Goal: Check status: Check status

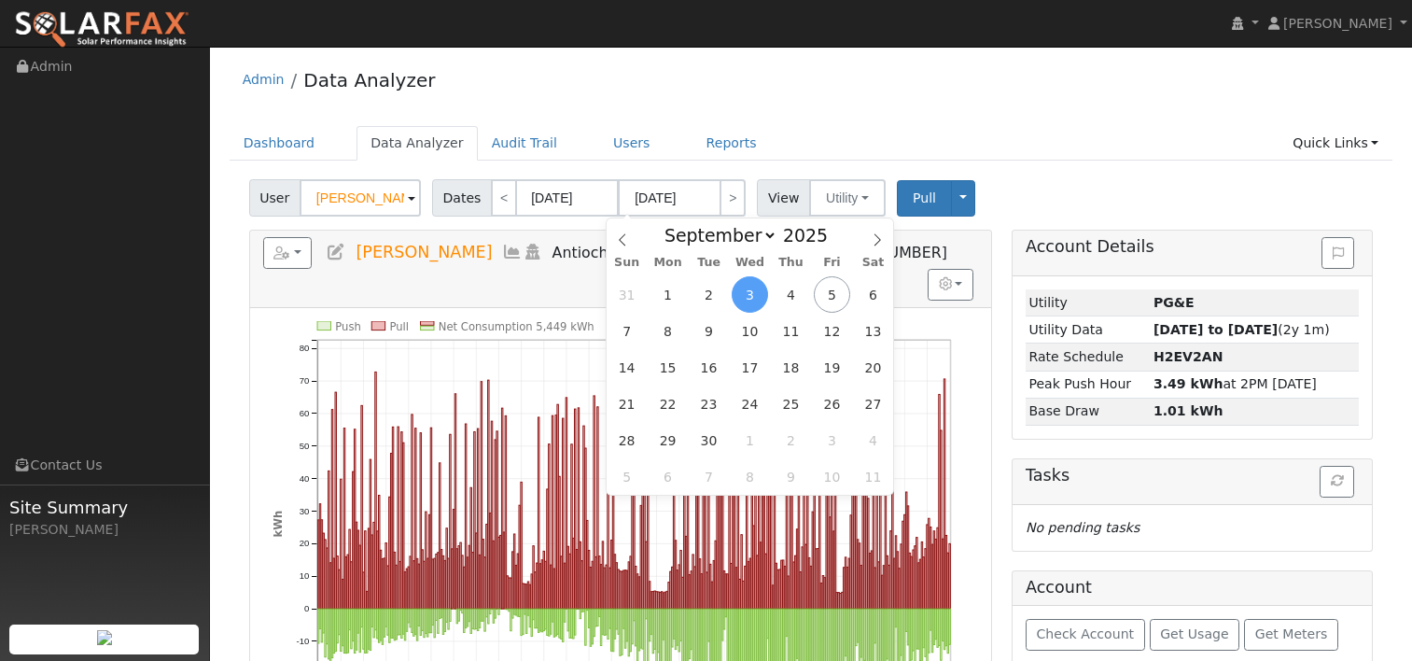
select select "8"
click at [920, 126] on ul "Dashboard Data Analyzer Audit Trail Users Reports Quick Links Quick Add Quick C…" at bounding box center [812, 143] width 1164 height 35
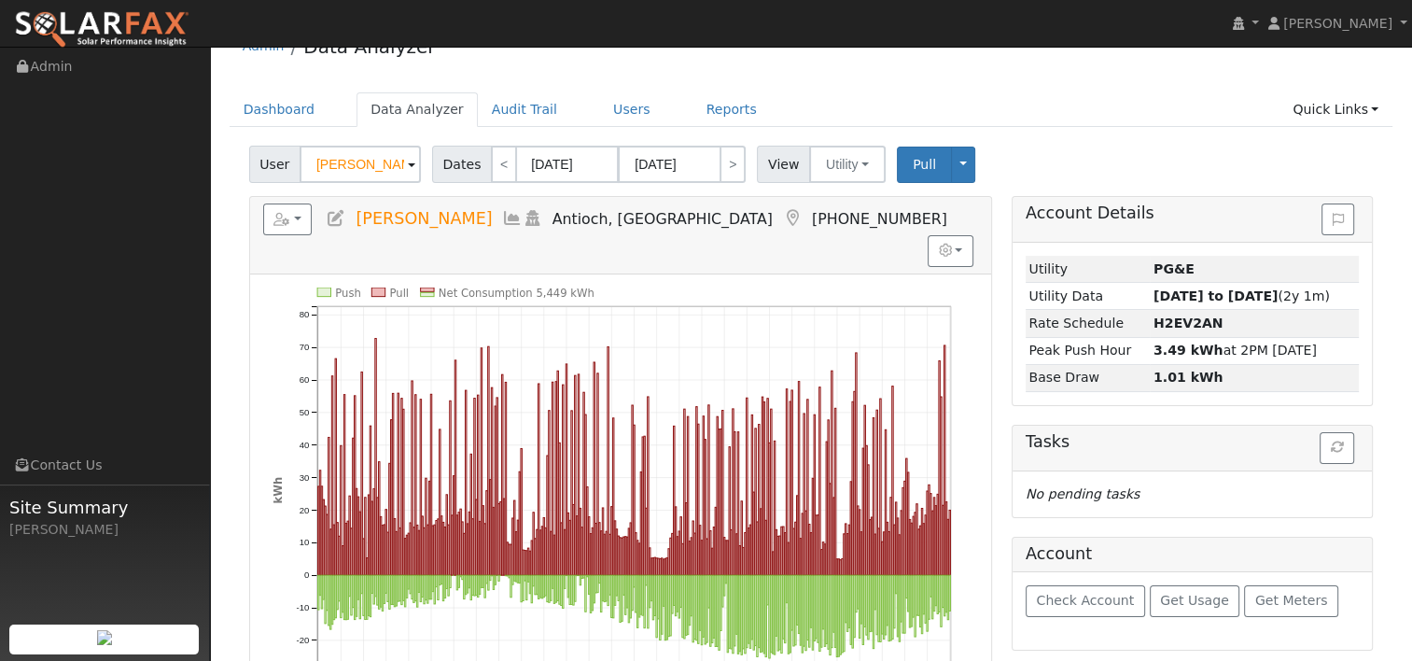
scroll to position [93, 0]
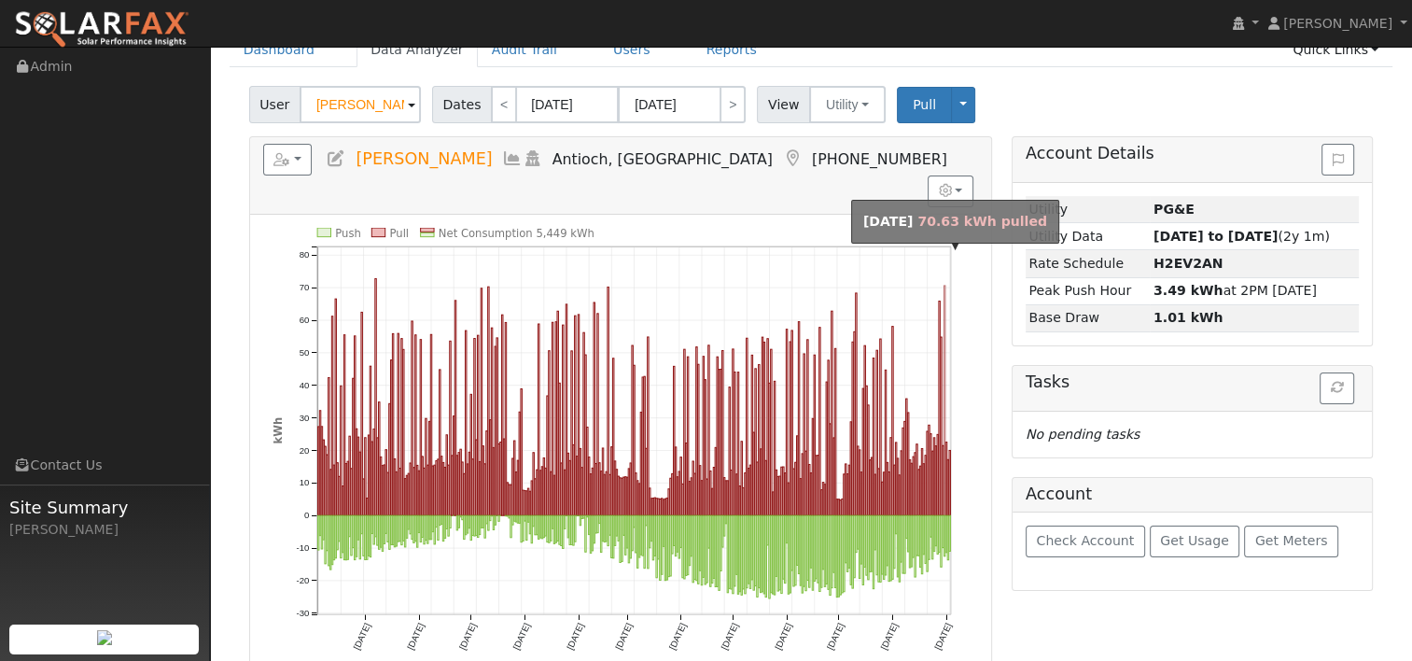
click at [945, 286] on rect "onclick=""" at bounding box center [944, 401] width 1 height 230
type input "[DATE]"
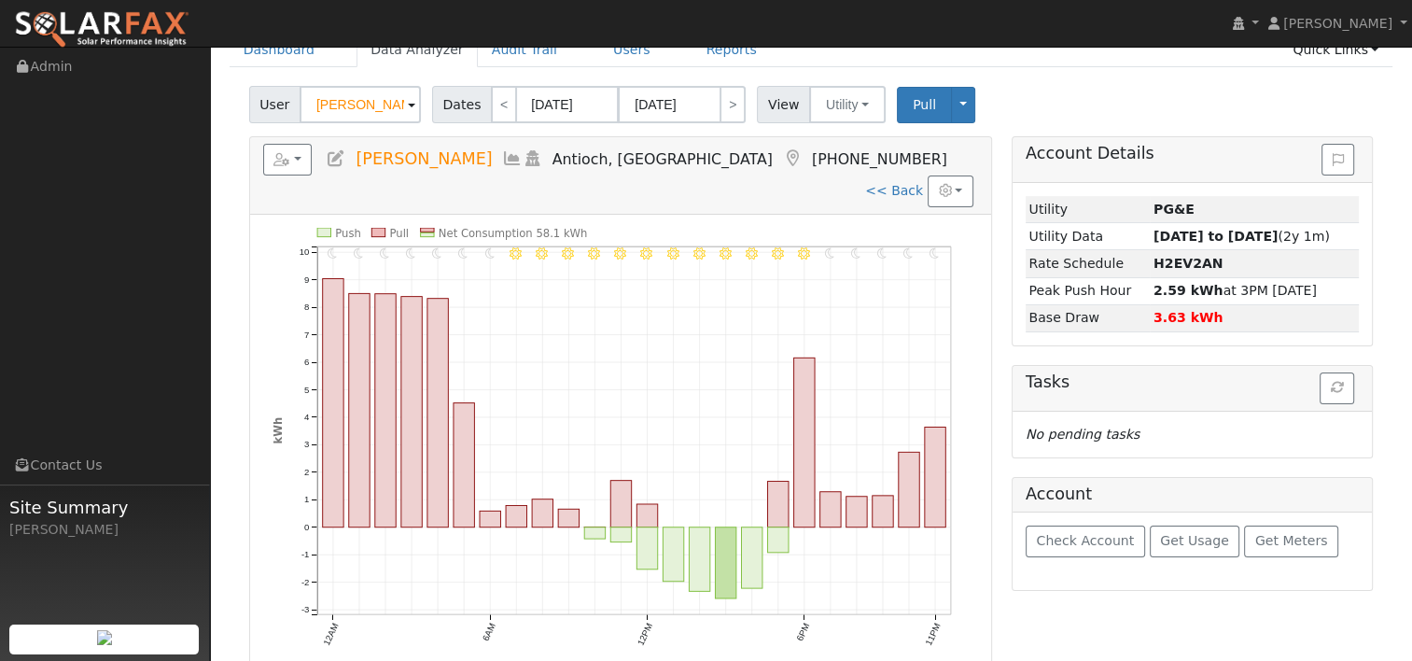
click at [999, 358] on div "Reports Scenario Health Check Energy Audit Account Timeline User Audit Trail In…" at bounding box center [620, 519] width 763 height 767
click at [885, 183] on link "<< Back" at bounding box center [894, 190] width 58 height 15
type input "[DATE]"
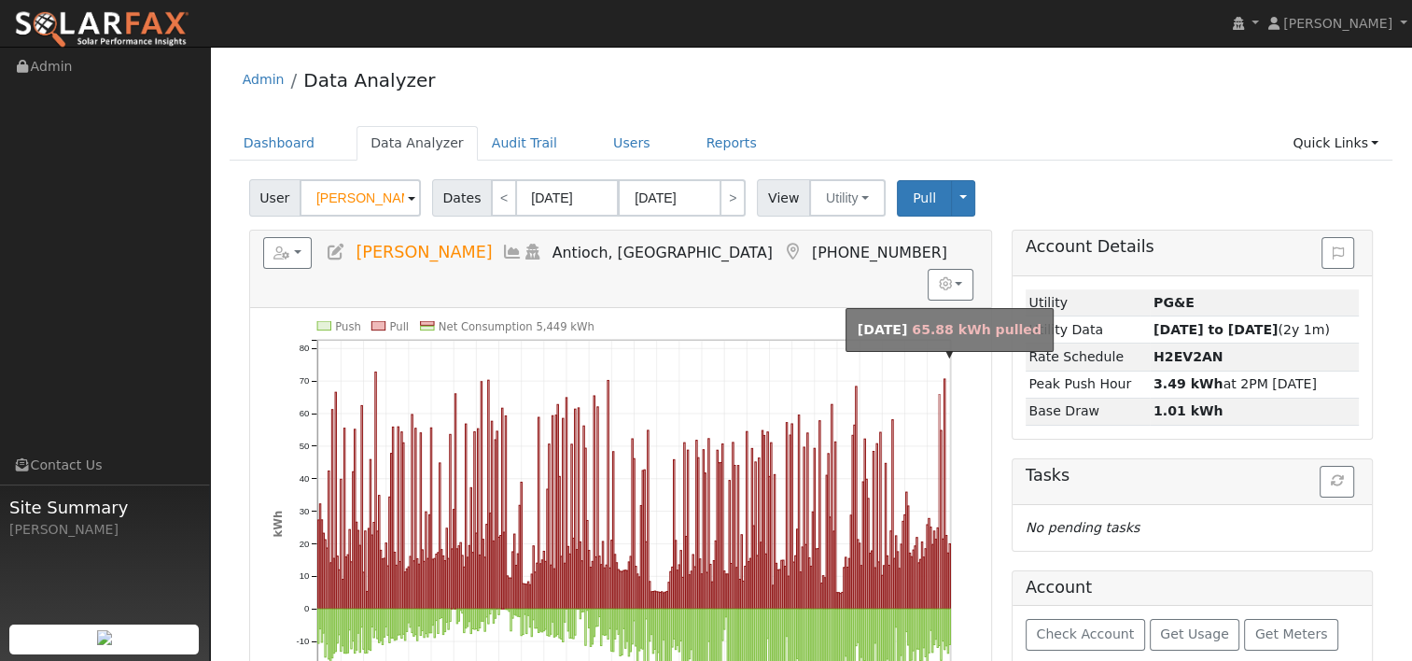
click at [939, 394] on rect "onclick=""" at bounding box center [938, 501] width 1 height 215
type input "[DATE]"
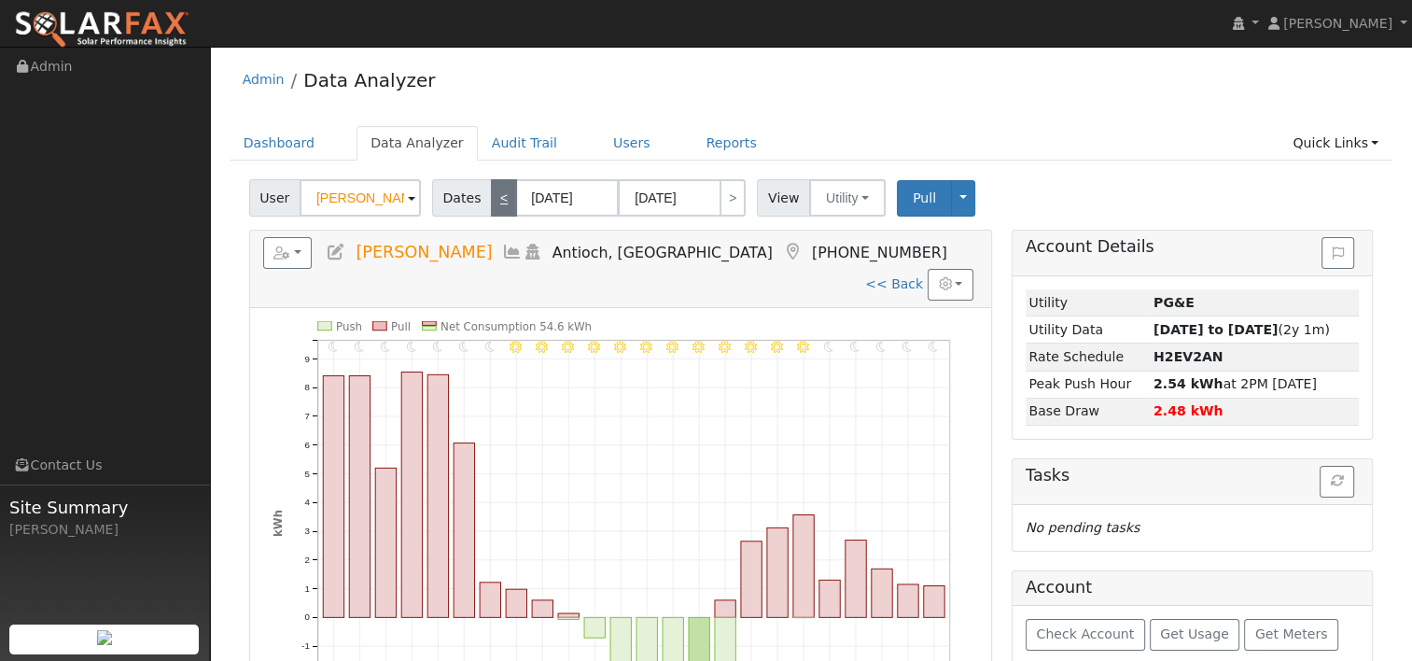
click at [491, 204] on link "<" at bounding box center [504, 197] width 26 height 37
type input "[DATE]"
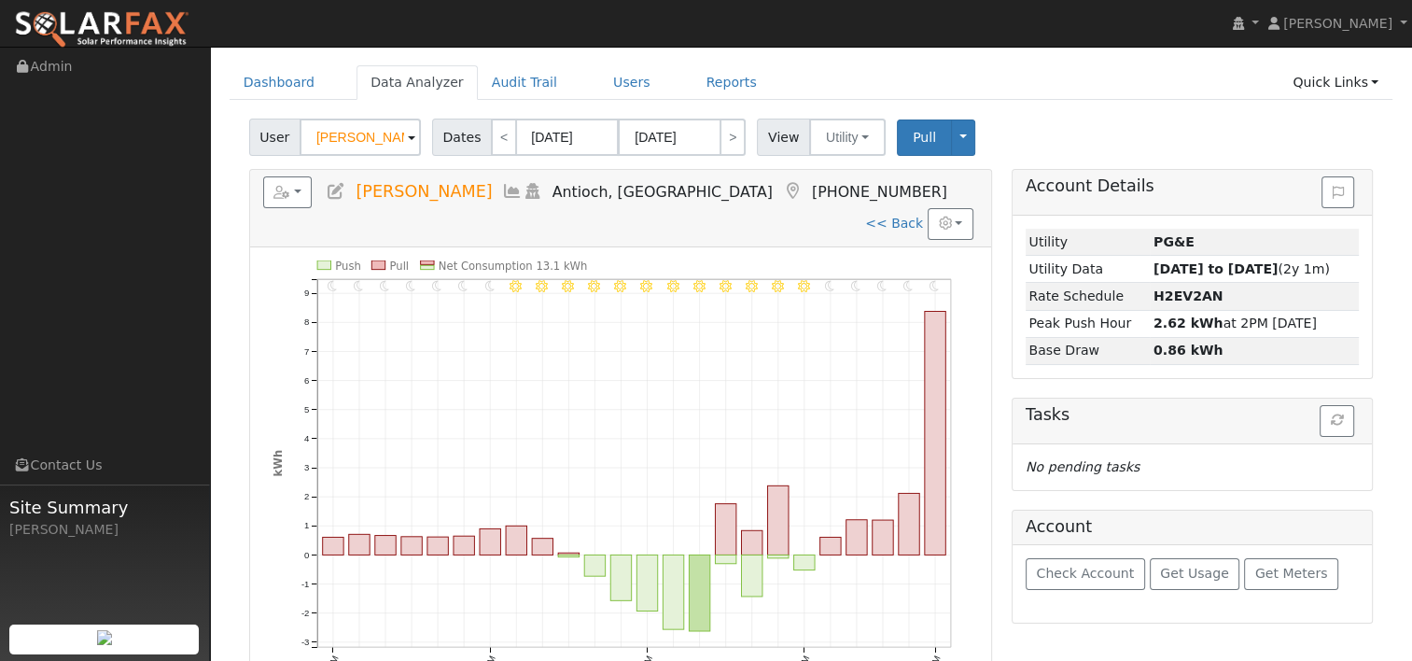
scroll to position [93, 0]
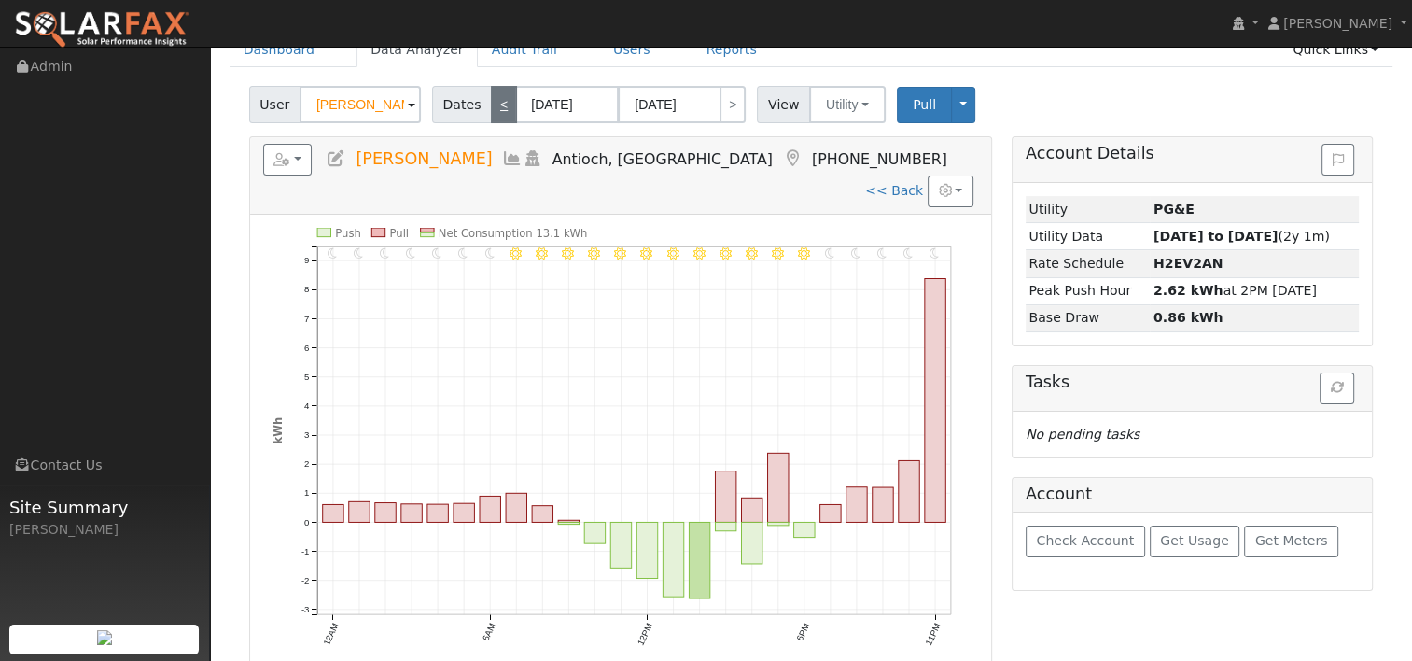
click at [491, 108] on link "<" at bounding box center [504, 104] width 26 height 37
type input "[DATE]"
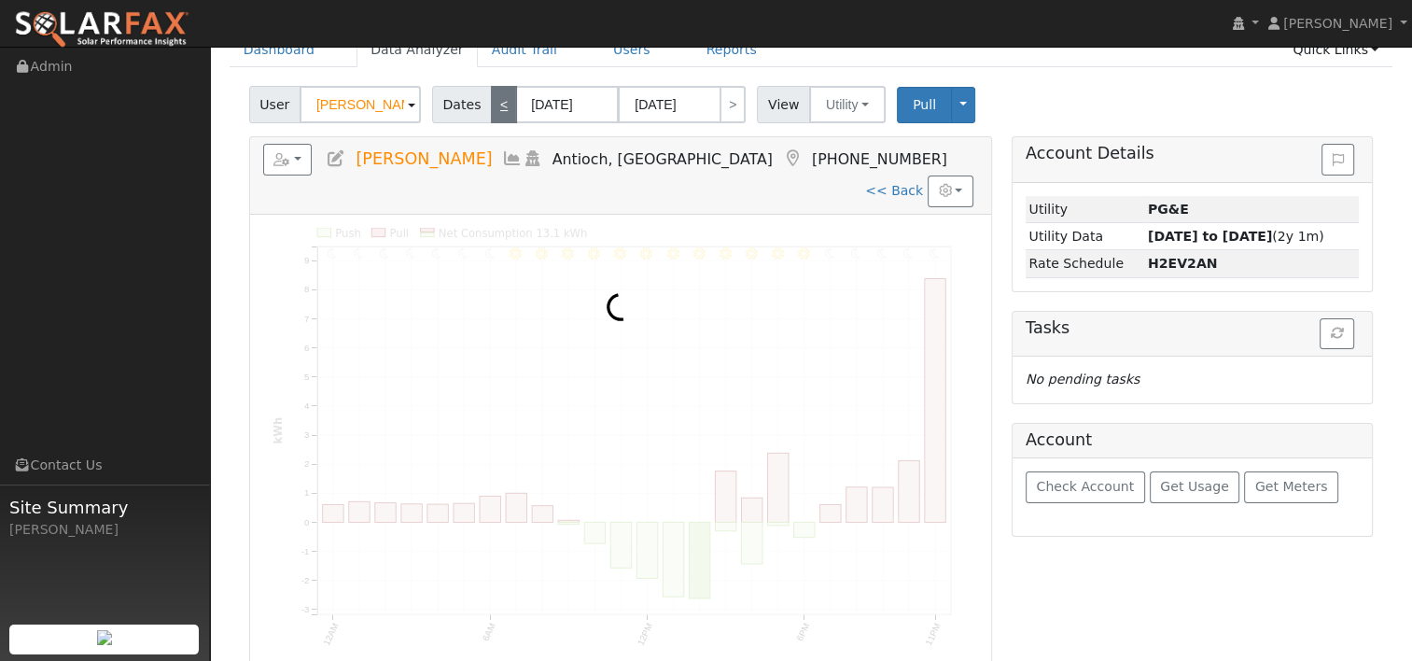
scroll to position [0, 0]
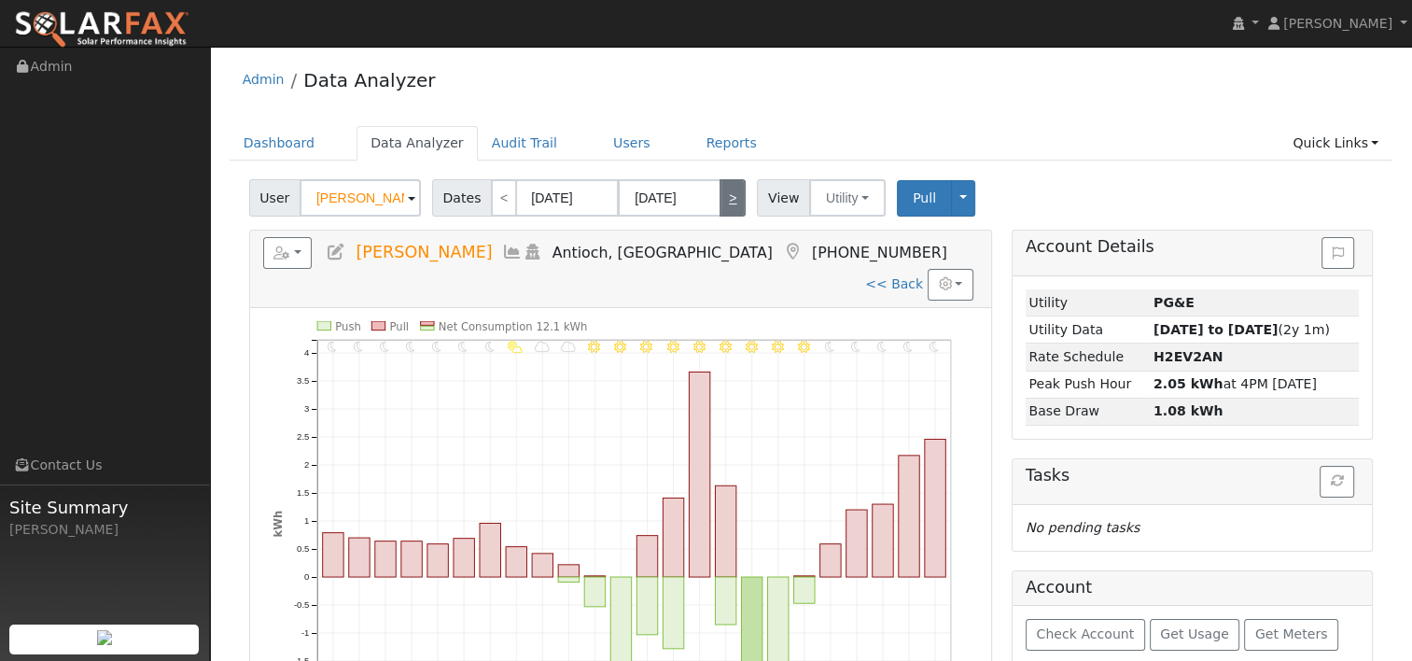
click at [724, 194] on link ">" at bounding box center [733, 197] width 26 height 37
type input "[DATE]"
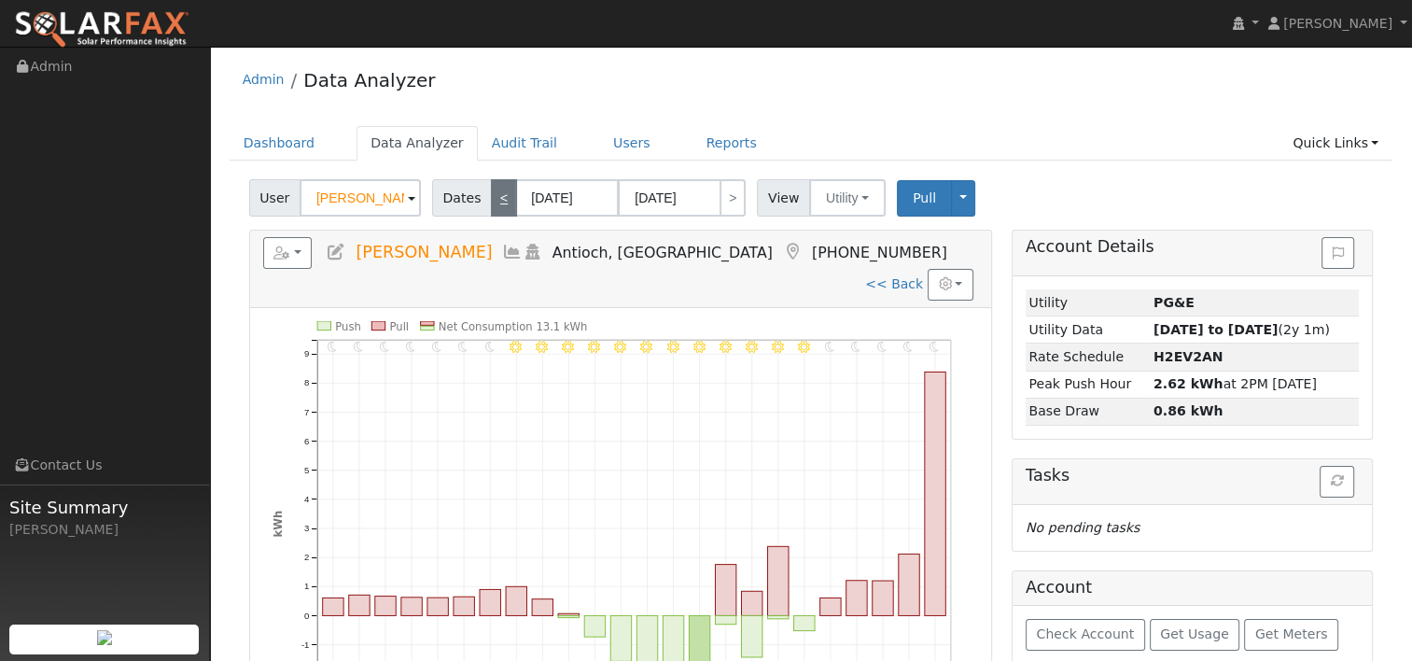
click at [492, 202] on link "<" at bounding box center [504, 197] width 26 height 37
type input "[DATE]"
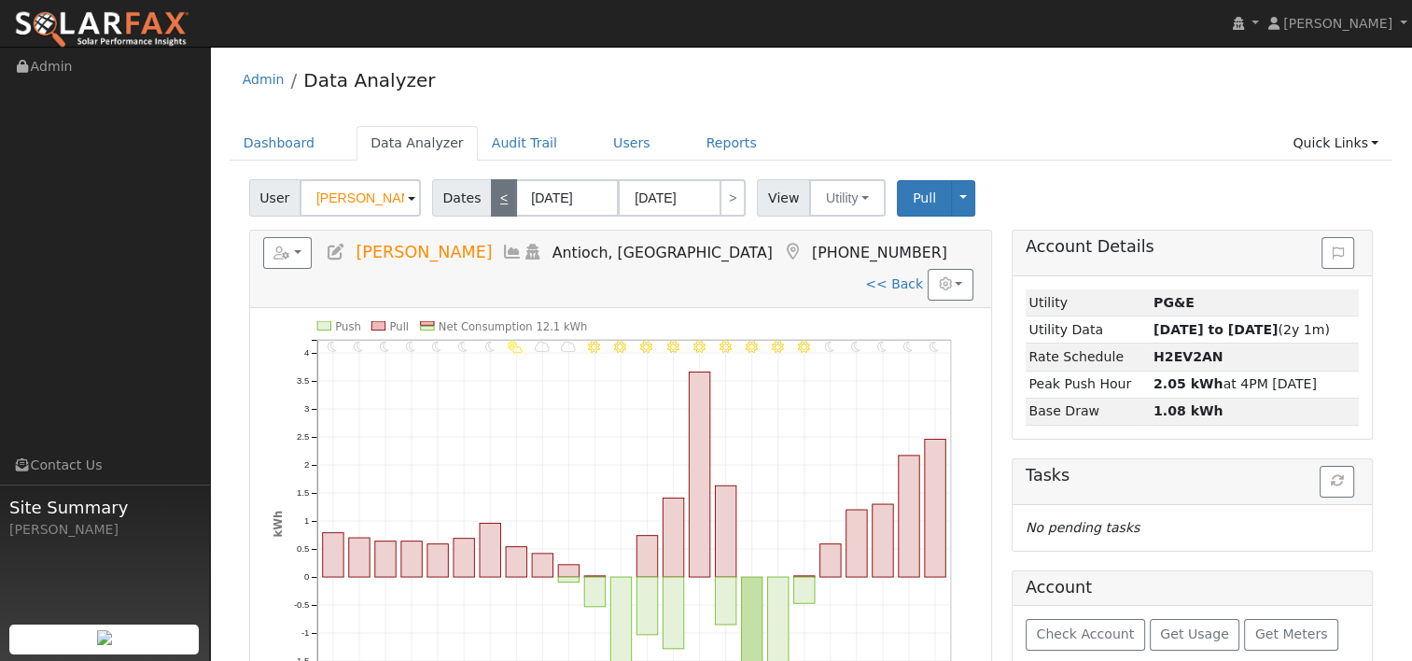
click at [492, 202] on link "<" at bounding box center [504, 197] width 26 height 37
type input "[DATE]"
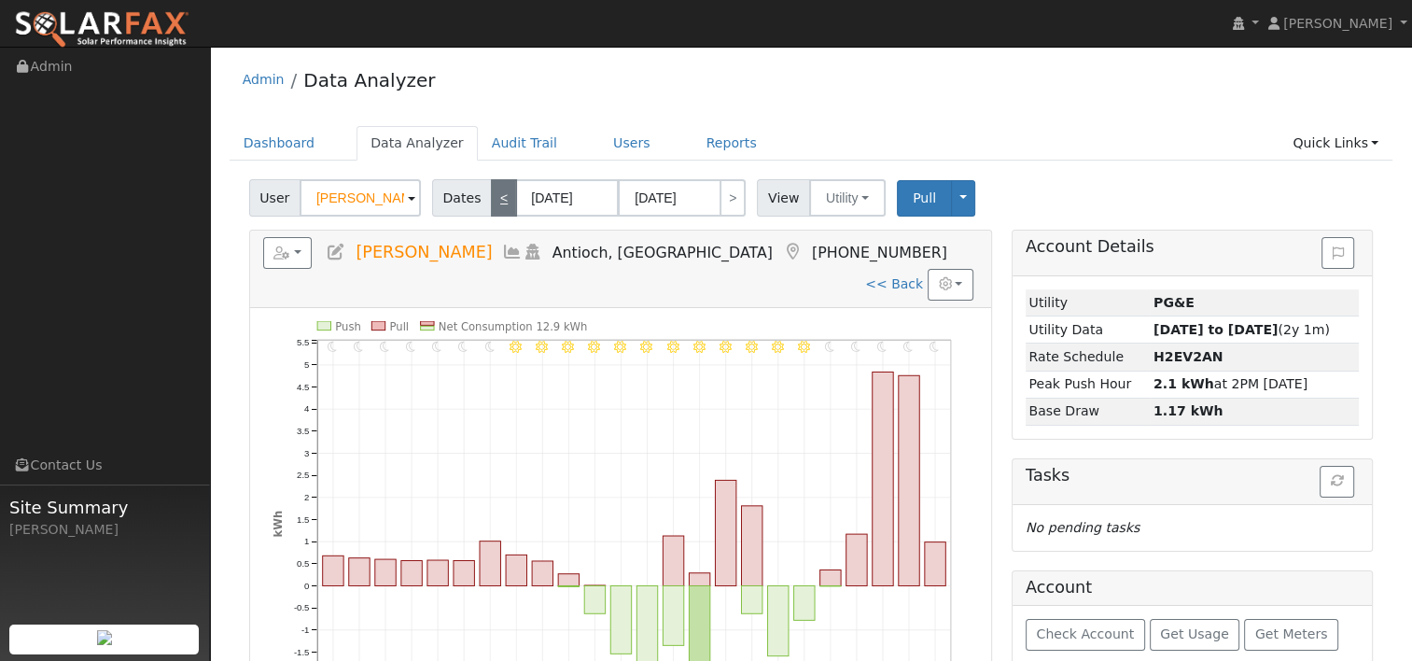
click at [492, 202] on link "<" at bounding box center [504, 197] width 26 height 37
type input "[DATE]"
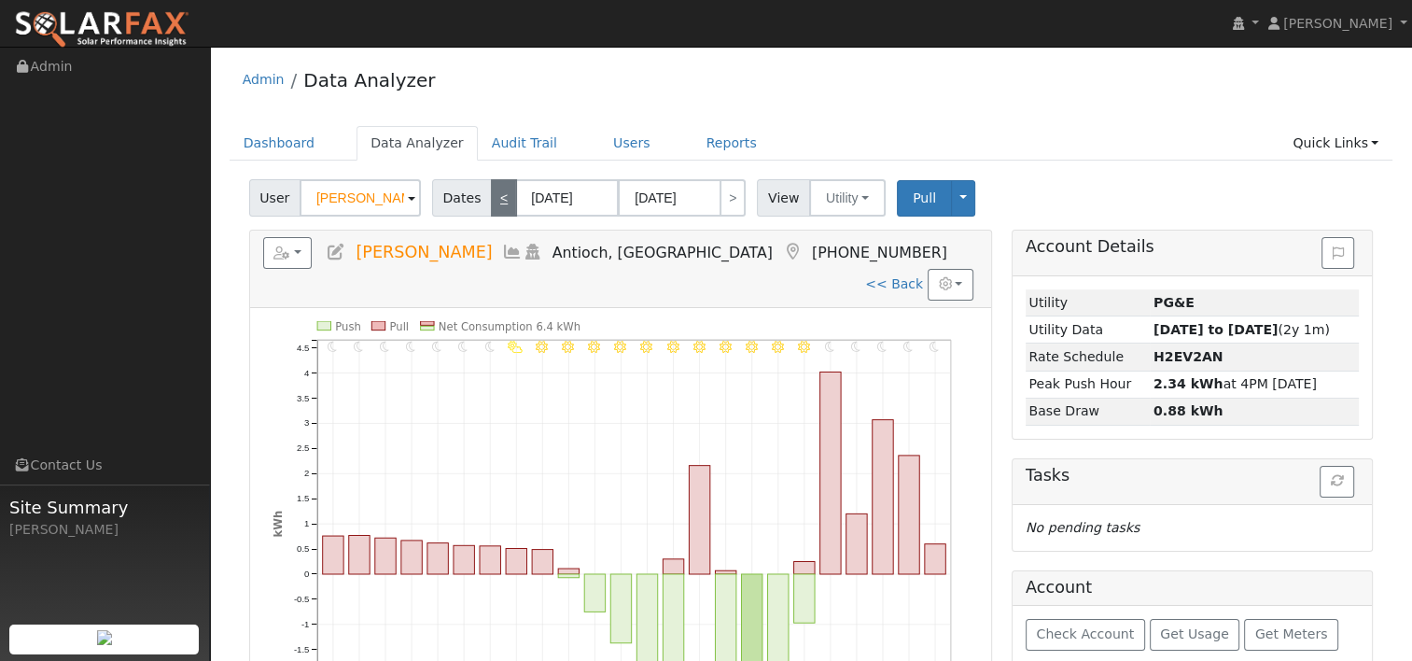
click at [492, 202] on link "<" at bounding box center [504, 197] width 26 height 37
type input "[DATE]"
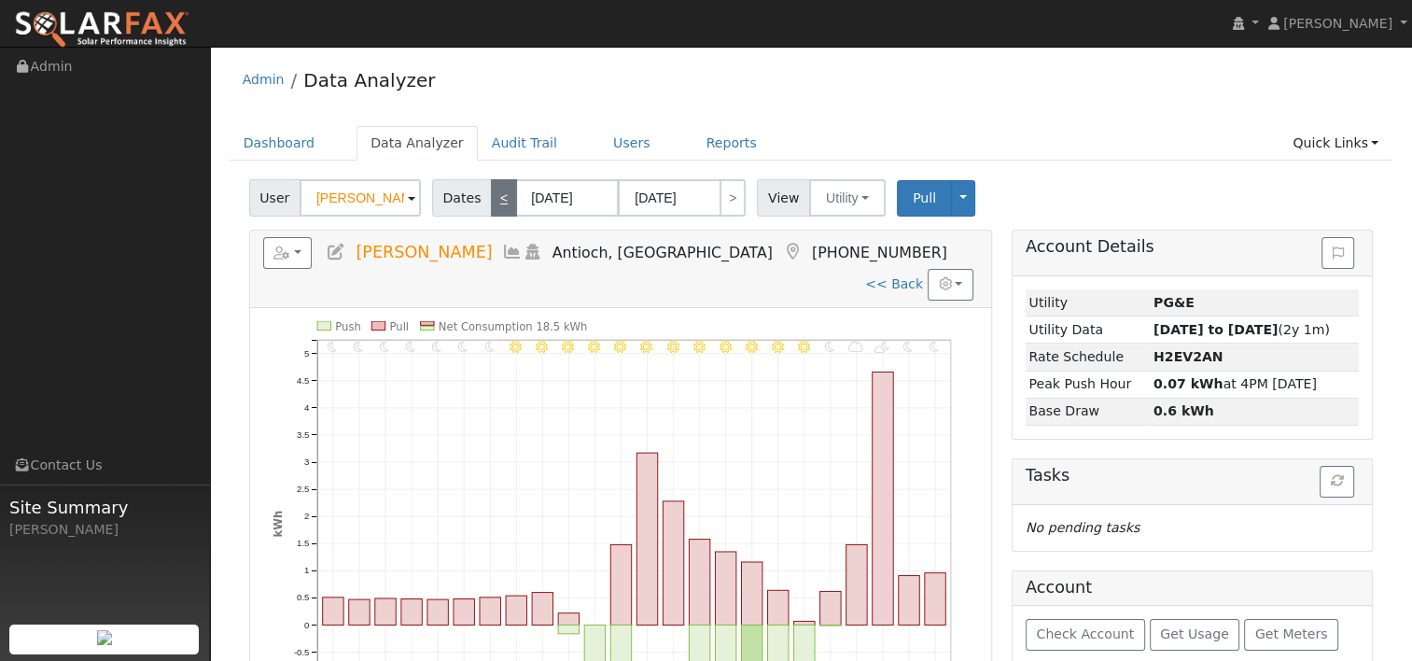
click at [492, 202] on link "<" at bounding box center [504, 197] width 26 height 37
type input "[DATE]"
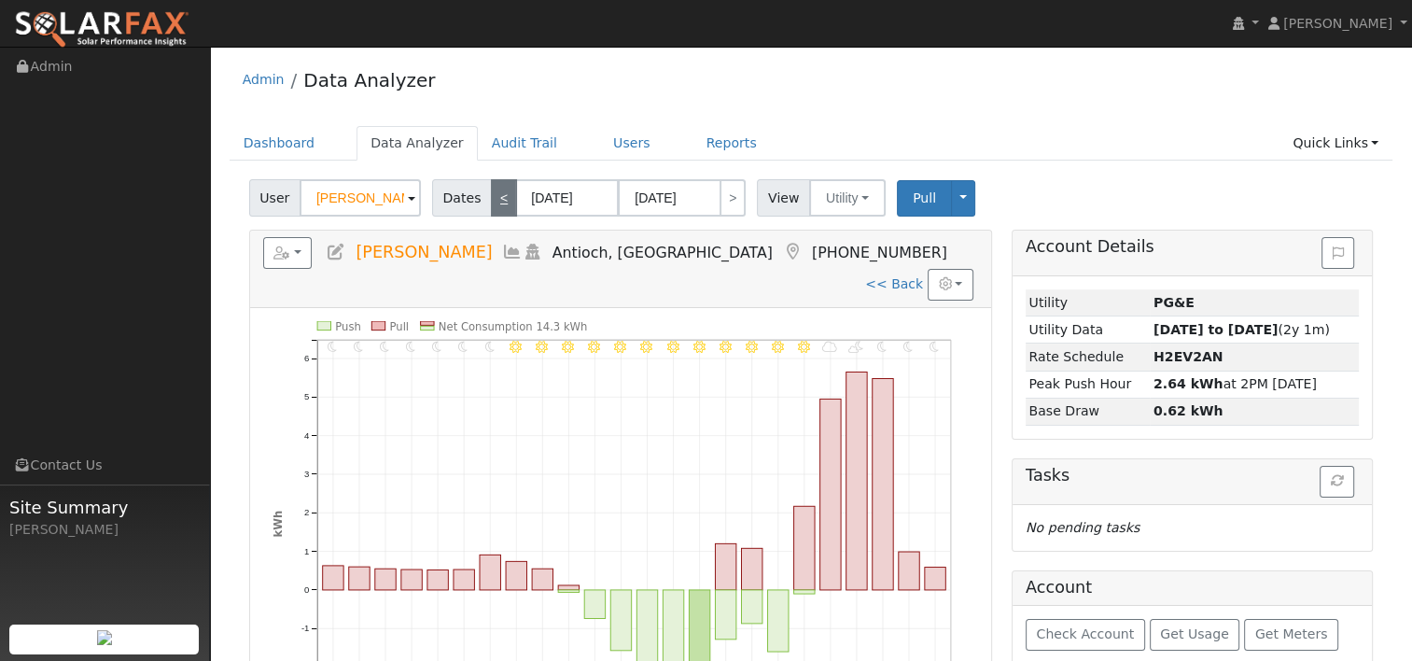
click at [491, 202] on link "<" at bounding box center [504, 197] width 26 height 37
type input "[DATE]"
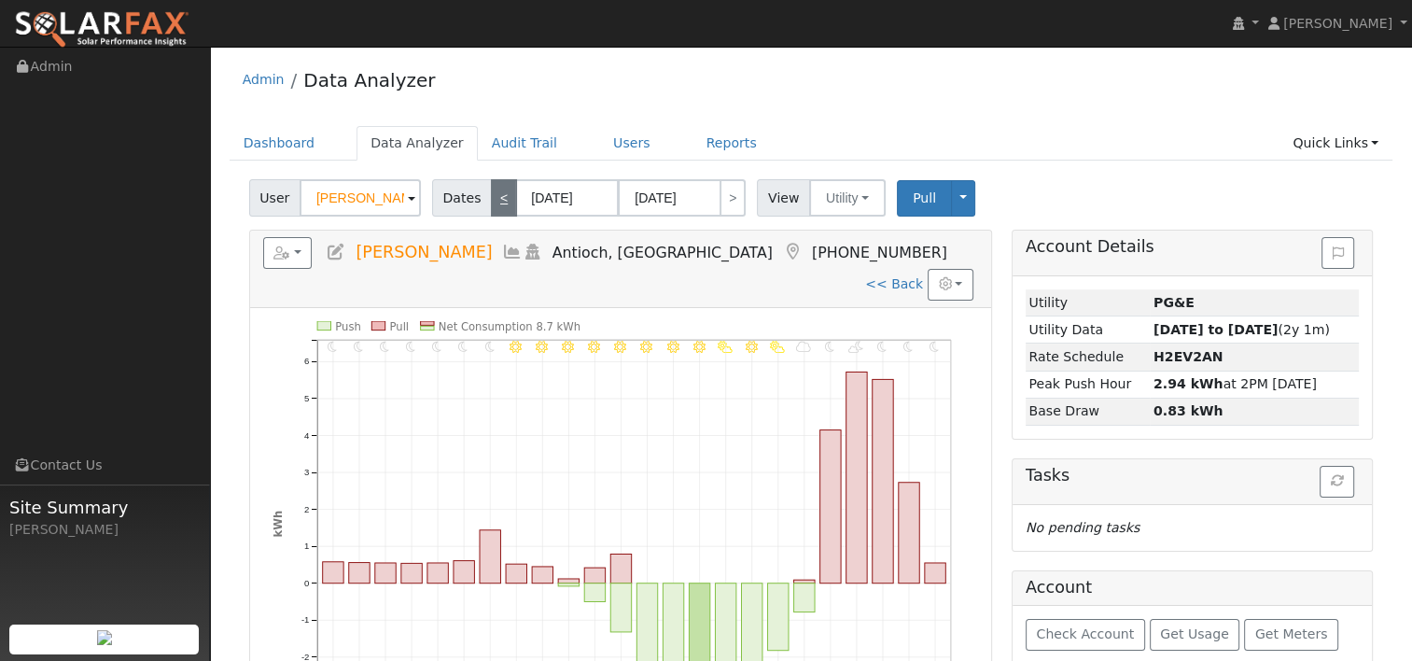
click at [491, 202] on link "<" at bounding box center [504, 197] width 26 height 37
type input "[DATE]"
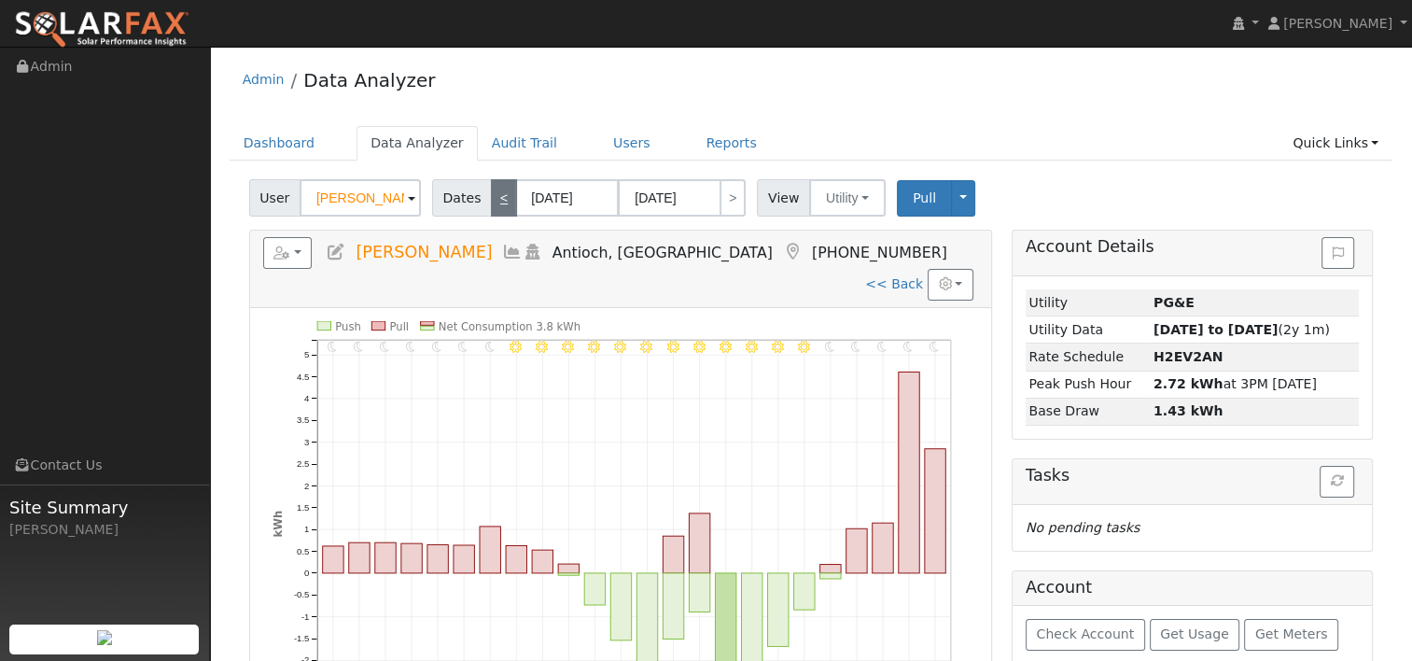
click at [491, 202] on link "<" at bounding box center [504, 197] width 26 height 37
type input "[DATE]"
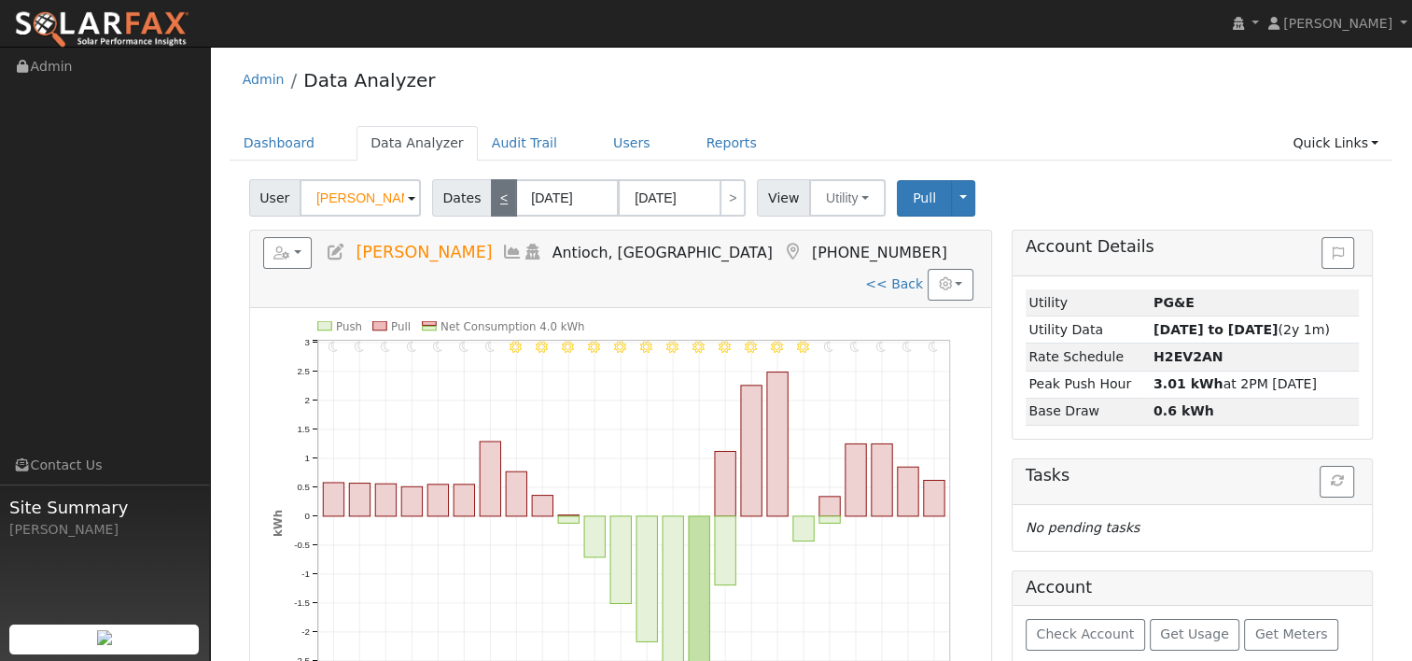
click at [491, 202] on link "<" at bounding box center [504, 197] width 26 height 37
type input "[DATE]"
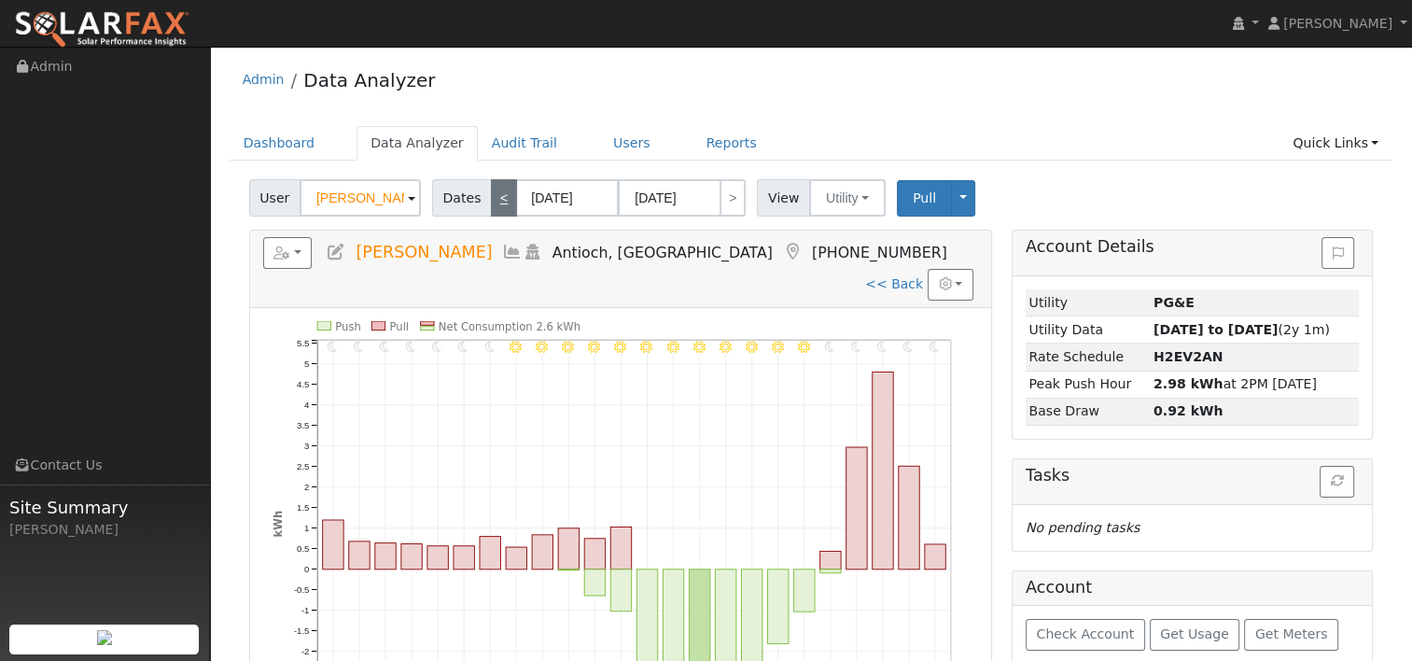
click at [491, 202] on link "<" at bounding box center [504, 197] width 26 height 37
type input "[DATE]"
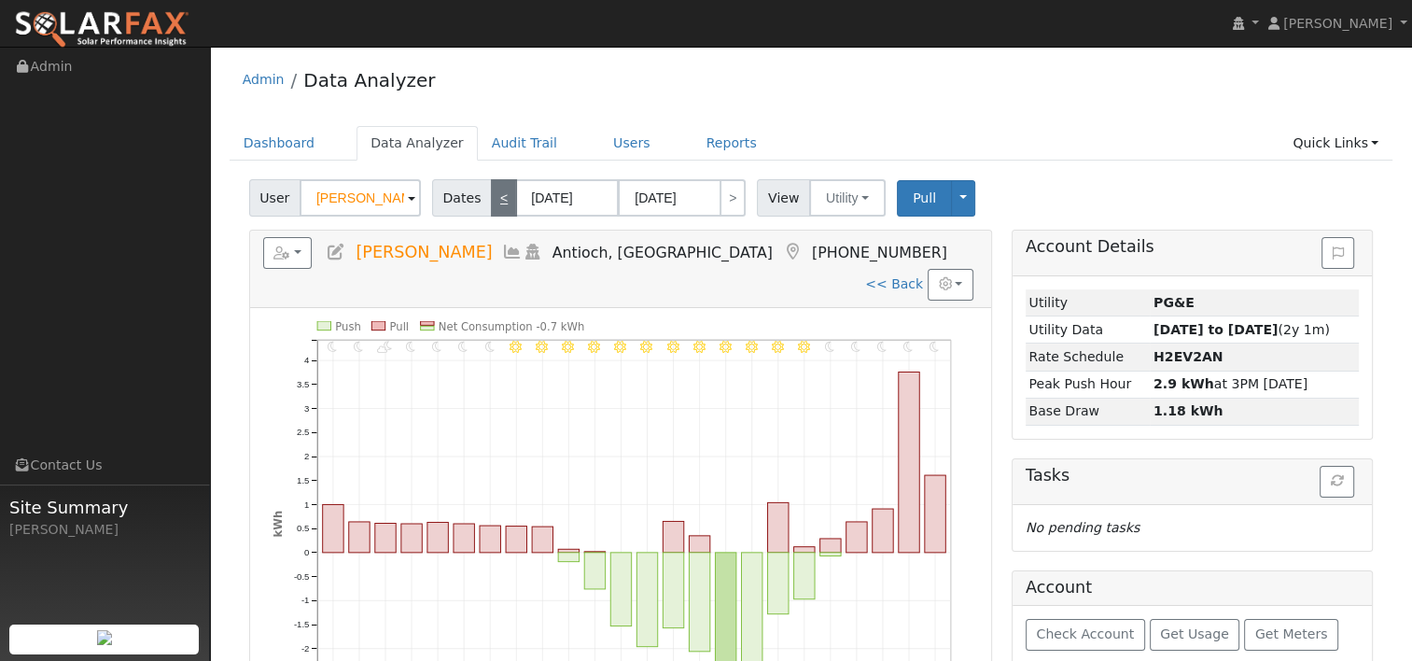
click at [491, 202] on link "<" at bounding box center [504, 197] width 26 height 37
type input "[DATE]"
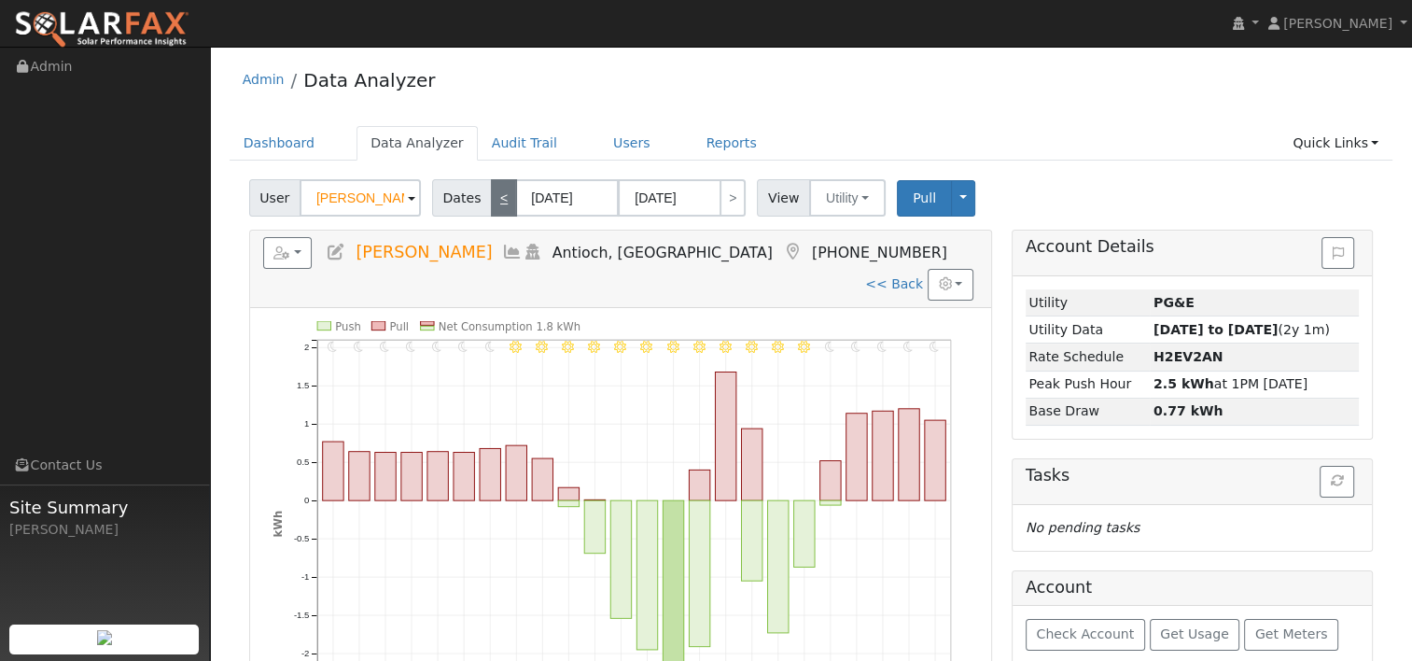
click at [491, 202] on link "<" at bounding box center [504, 197] width 26 height 37
type input "[DATE]"
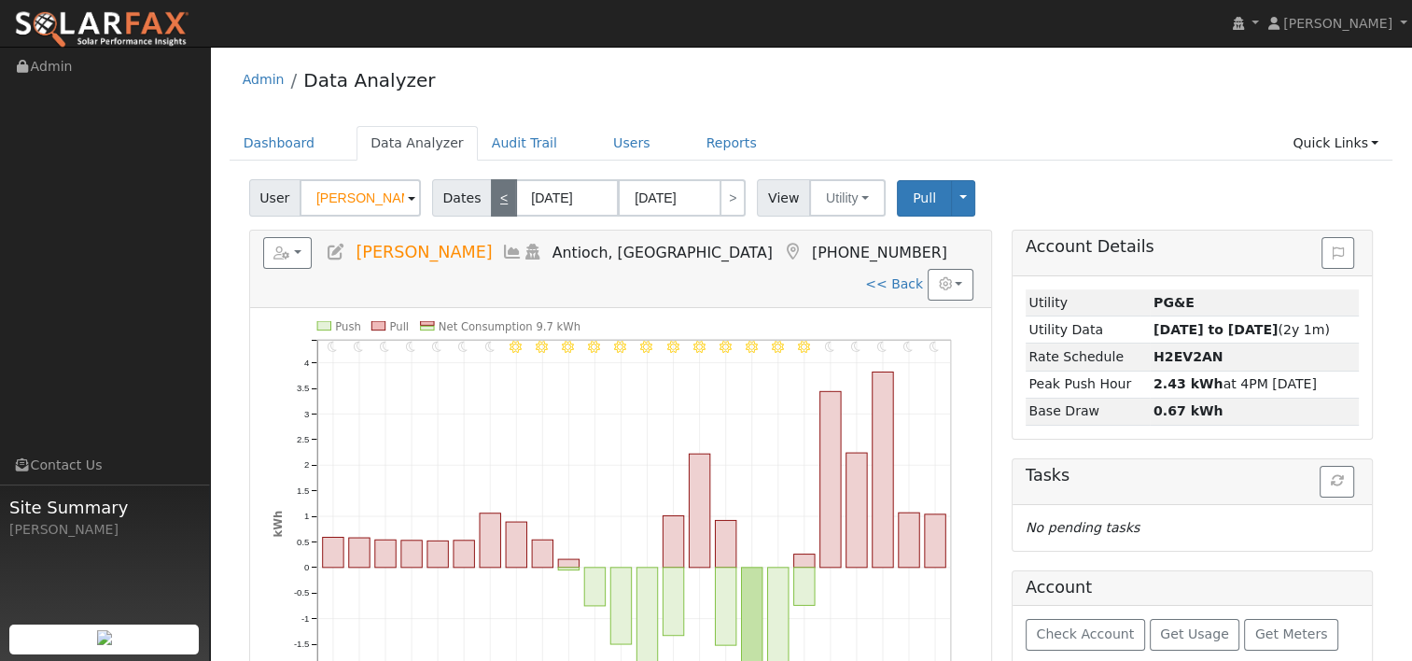
click at [491, 202] on link "<" at bounding box center [504, 197] width 26 height 37
type input "[DATE]"
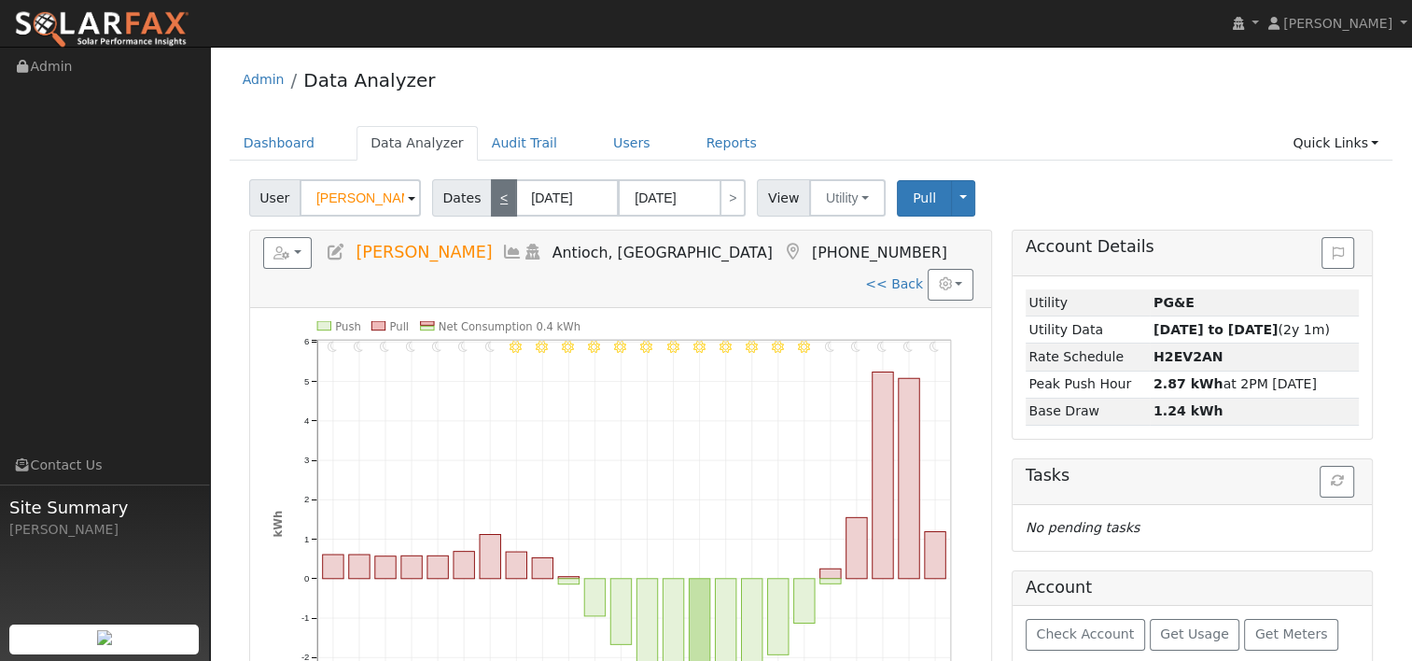
click at [491, 202] on link "<" at bounding box center [504, 197] width 26 height 37
type input "[DATE]"
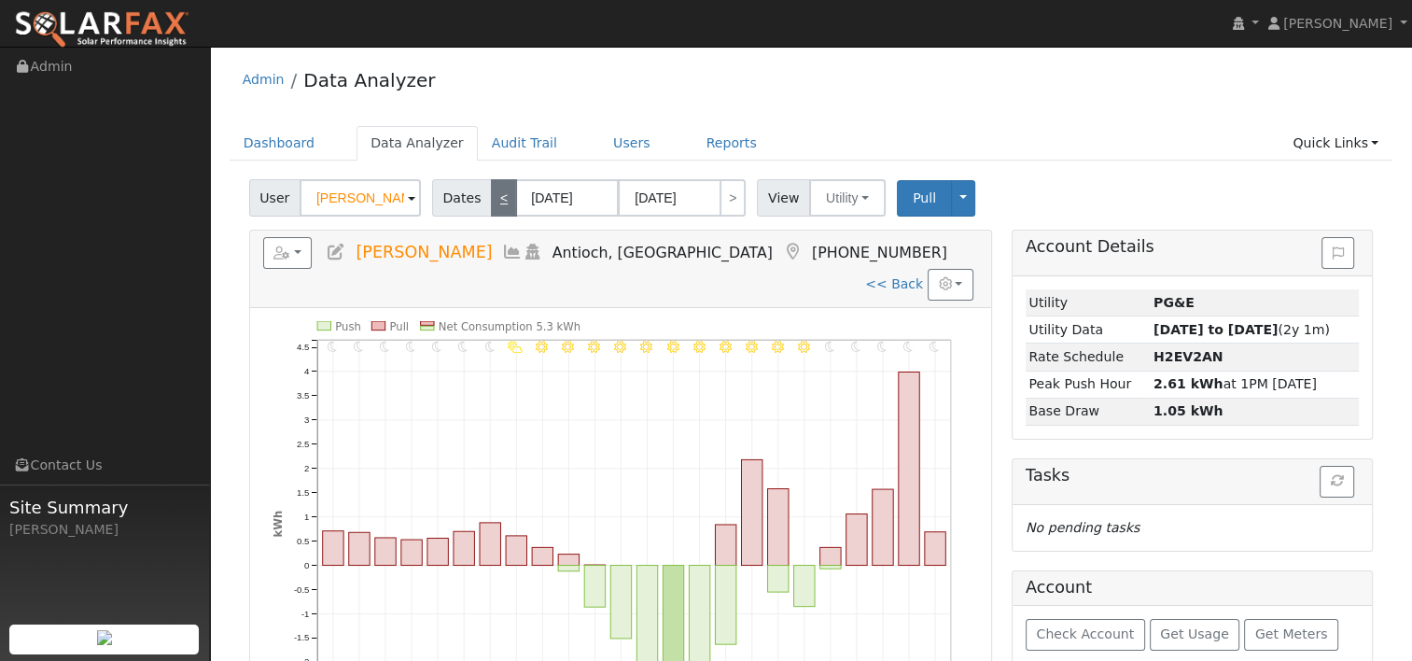
click at [491, 202] on link "<" at bounding box center [504, 197] width 26 height 37
type input "[DATE]"
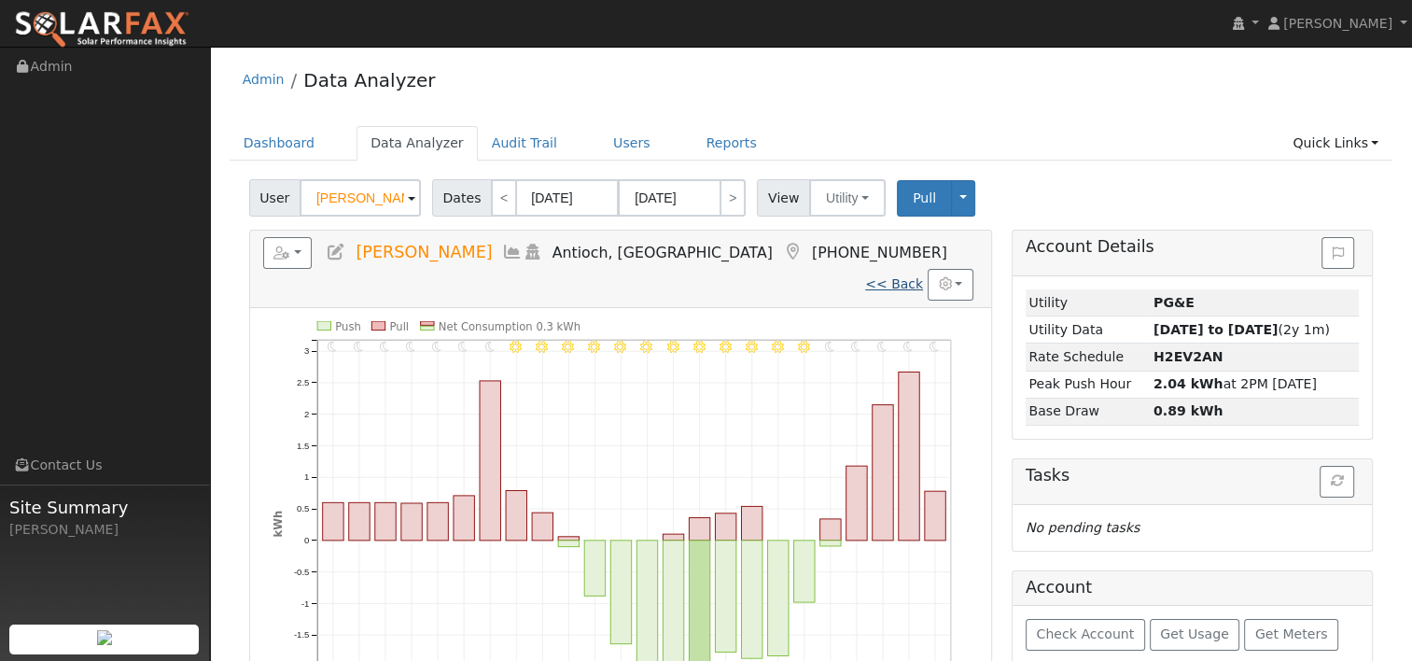
click at [893, 276] on link "<< Back" at bounding box center [894, 283] width 58 height 15
type input "[DATE]"
